Goal: Browse casually

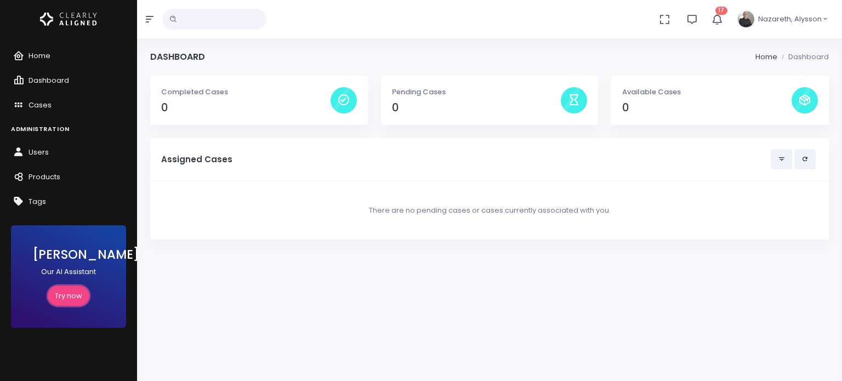
click at [70, 300] on link "Try now" at bounding box center [69, 296] width 42 height 20
